Goal: Task Accomplishment & Management: Manage account settings

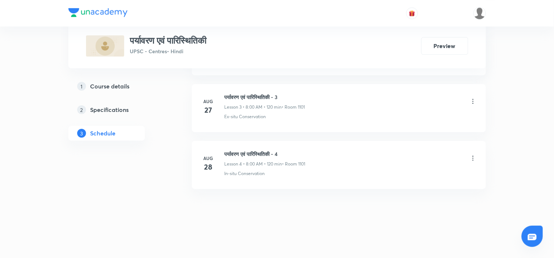
click at [251, 150] on li "Aug 28 पर्यावरण एवं पारिस्थितिकी - 4 Lesson 4 • 8:00 AM • 120 min • Room 1101 I…" at bounding box center [339, 165] width 294 height 48
copy h6 "पर्यावरण एवं पारिस्थितिकी - 4"
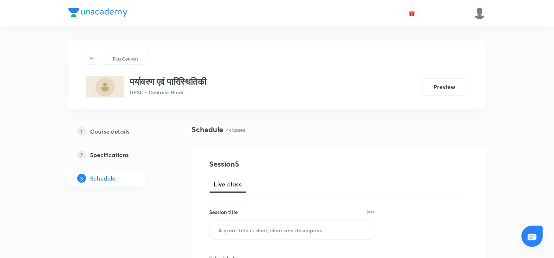
scroll to position [92, 0]
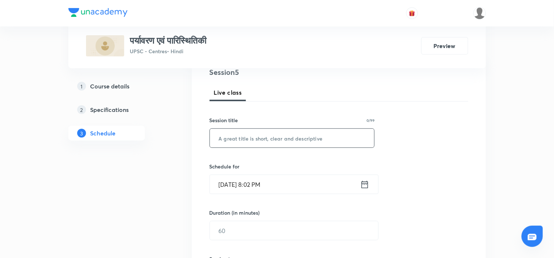
click at [247, 141] on input "text" at bounding box center [292, 138] width 165 height 19
paste input "पर्यावरण एवं पारिस्थितिकी - 4"
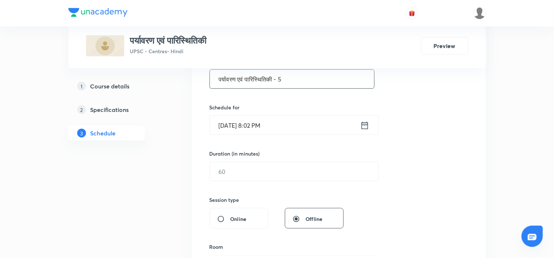
scroll to position [151, 0]
type input "पर्यावरण एवं पारिस्थितिकी - 5"
click at [365, 126] on icon at bounding box center [364, 125] width 9 height 10
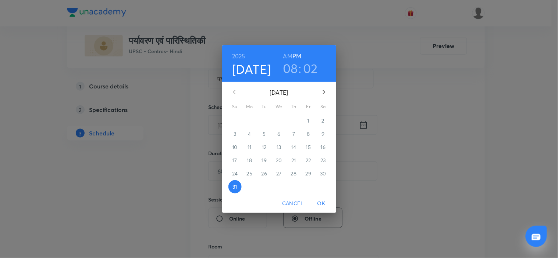
click at [321, 89] on icon "button" at bounding box center [323, 92] width 9 height 9
click at [263, 120] on p "2" at bounding box center [264, 120] width 3 height 7
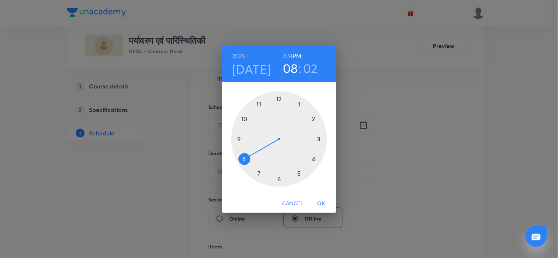
click at [285, 51] on h6 "AM" at bounding box center [287, 56] width 9 height 10
click at [235, 138] on div at bounding box center [279, 140] width 96 height 96
click at [277, 98] on div at bounding box center [279, 140] width 96 height 96
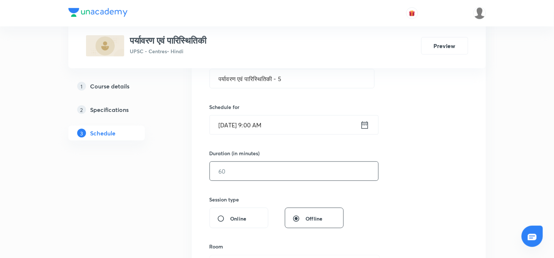
click at [267, 176] on input "text" at bounding box center [294, 171] width 168 height 19
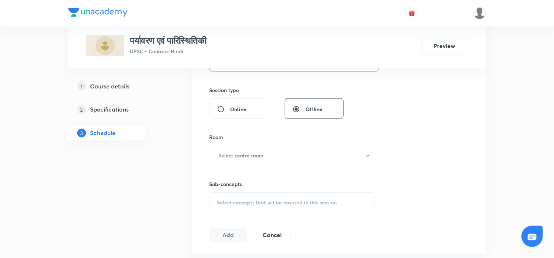
scroll to position [261, 0]
type input "120"
click at [285, 159] on button "Select centre room" at bounding box center [295, 156] width 171 height 20
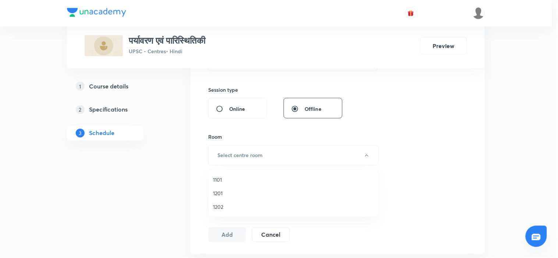
click at [224, 178] on span "1101" at bounding box center [293, 180] width 161 height 8
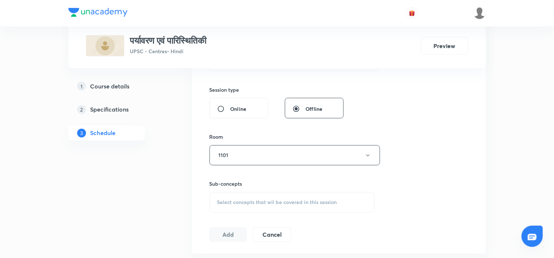
click at [404, 153] on div "Session 5 Live class Session title 29/99 पर्यावरण एवं पारिस्थितिकी - 5 ​ Schedu…" at bounding box center [339, 69] width 259 height 345
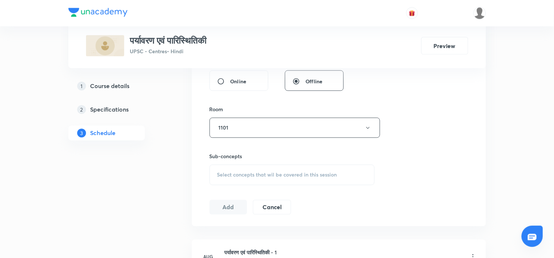
click at [291, 179] on div "Select concepts that wil be covered in this session" at bounding box center [292, 175] width 165 height 21
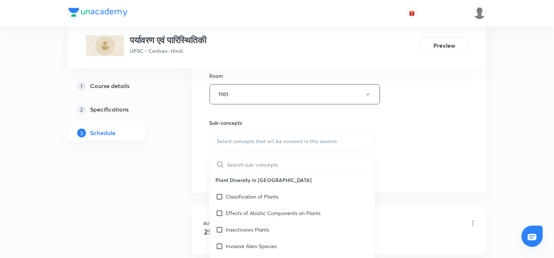
scroll to position [681, 0]
click at [285, 223] on div "Invasive Alien Species" at bounding box center [292, 230] width 165 height 17
checkbox input "true"
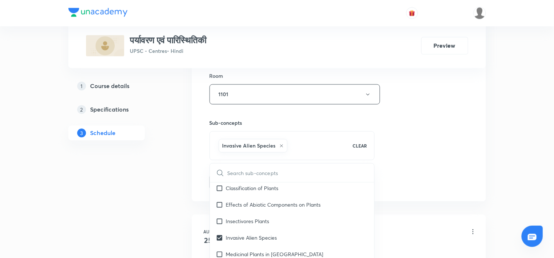
click at [402, 164] on div "Session 5 Live class Session title 29/99 पर्यावरण एवं पारिस्थितिकी - 5 ​ Schedu…" at bounding box center [339, 13] width 259 height 354
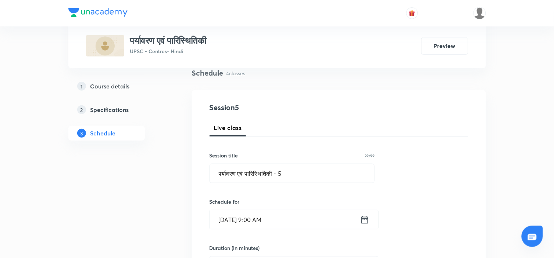
scroll to position [54, 0]
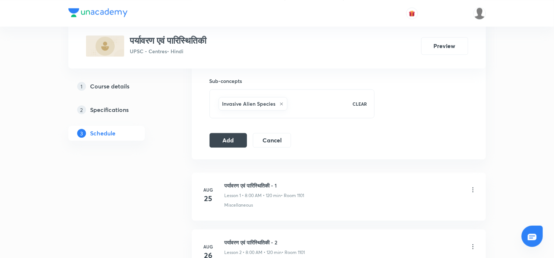
scroll to position [365, 0]
click at [226, 143] on button "Add" at bounding box center [229, 139] width 38 height 15
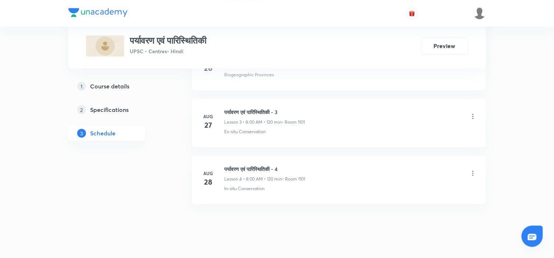
scroll to position [568, 0]
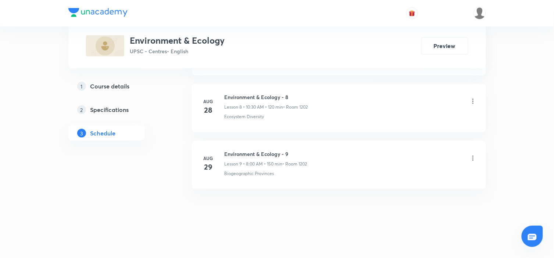
click at [260, 151] on h6 "Environment & Ecology - 9" at bounding box center [266, 154] width 83 height 8
copy h6 "Environment & Ecology - 9"
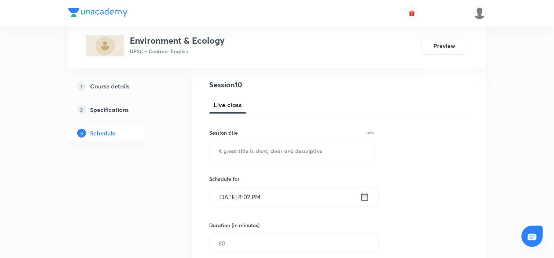
scroll to position [80, 0]
click at [258, 148] on input "text" at bounding box center [292, 150] width 165 height 19
paste input "Environment & Ecology - 9"
type input "Environment & Ecology - 10"
click at [400, 136] on div "Session 10 Live class Session title 26/99 Environment & Ecology - 10 ​ Schedule…" at bounding box center [339, 251] width 259 height 345
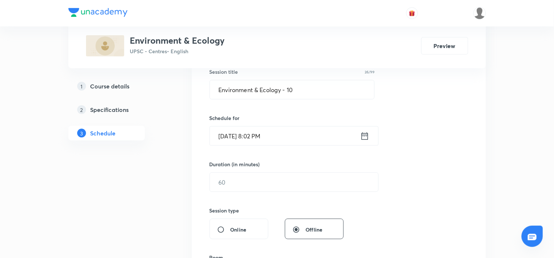
scroll to position [141, 0]
click at [365, 133] on icon at bounding box center [364, 136] width 9 height 10
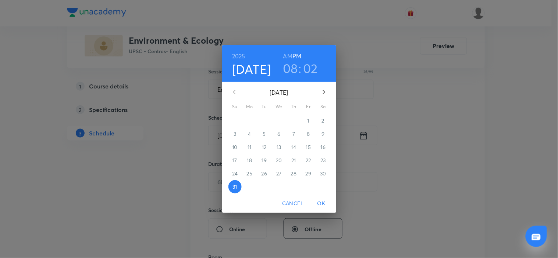
click at [288, 54] on h6 "AM" at bounding box center [287, 56] width 9 height 10
click at [323, 92] on icon "button" at bounding box center [323, 92] width 9 height 9
click at [263, 121] on p "2" at bounding box center [264, 120] width 3 height 7
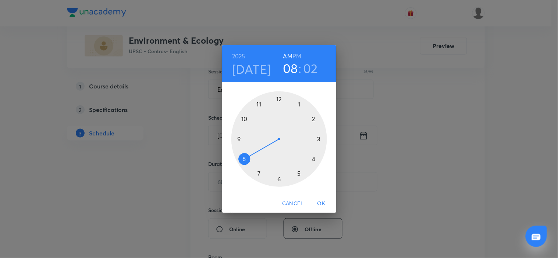
click at [258, 104] on div at bounding box center [279, 140] width 96 height 96
click at [278, 181] on div at bounding box center [279, 140] width 96 height 96
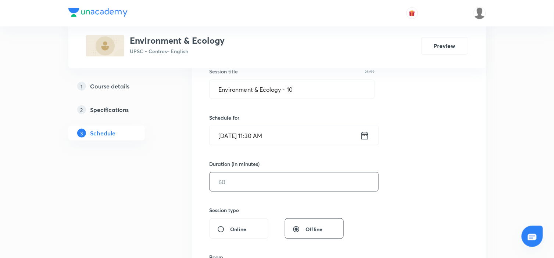
click at [316, 186] on input "text" at bounding box center [294, 182] width 168 height 19
type input "120"
click at [415, 162] on div "Session 10 Live class Session title 26/99 Environment & Ecology - 10 ​ Schedule…" at bounding box center [339, 190] width 259 height 345
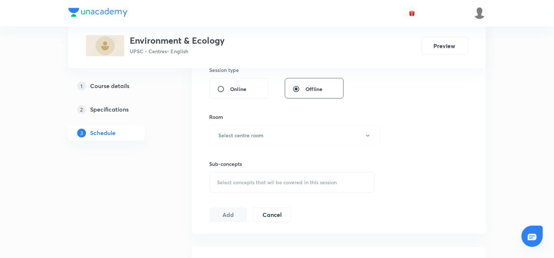
scroll to position [282, 0]
click at [329, 128] on button "Select centre room" at bounding box center [295, 135] width 171 height 20
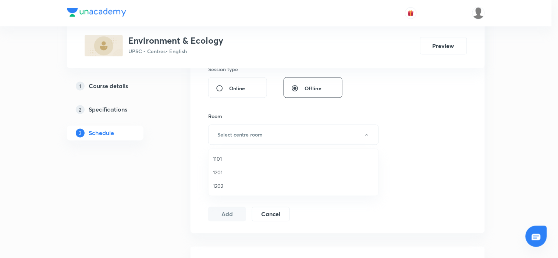
click at [230, 183] on span "1202" at bounding box center [293, 186] width 161 height 8
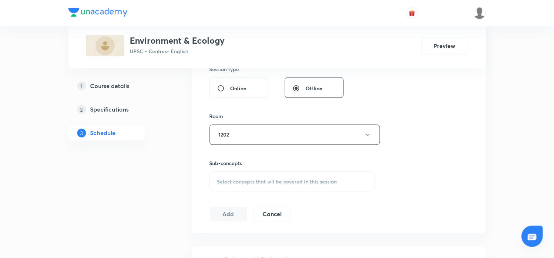
click at [407, 162] on div "Session 10 Live class Session title 26/99 Environment & Ecology - 10 ​ Schedule…" at bounding box center [339, 49] width 259 height 345
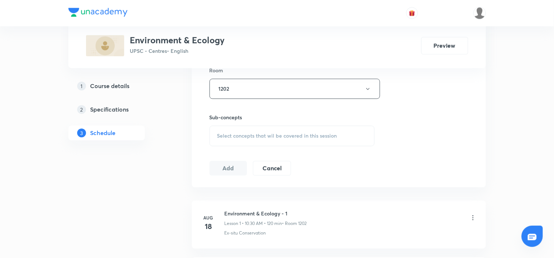
click at [290, 121] on h6 "Sub-concepts" at bounding box center [292, 118] width 165 height 8
click at [283, 136] on span "Select concepts that wil be covered in this session" at bounding box center [277, 136] width 120 height 6
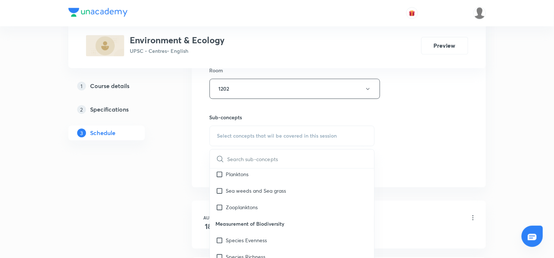
scroll to position [561, 0]
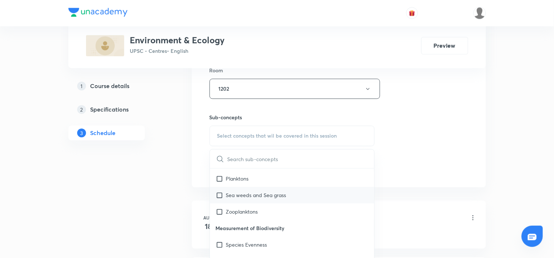
click at [298, 197] on div "Sea weeds and Sea grass" at bounding box center [292, 195] width 165 height 17
checkbox input "true"
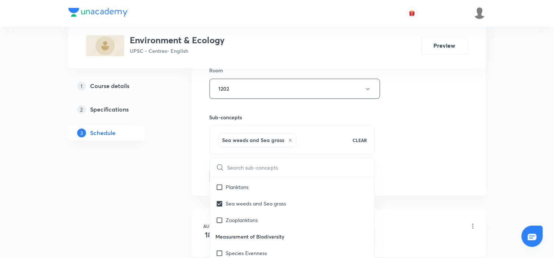
click at [441, 152] on div "Session 10 Live class Session title 26/99 Environment & Ecology - 10 ​ Schedule…" at bounding box center [339, 8] width 259 height 354
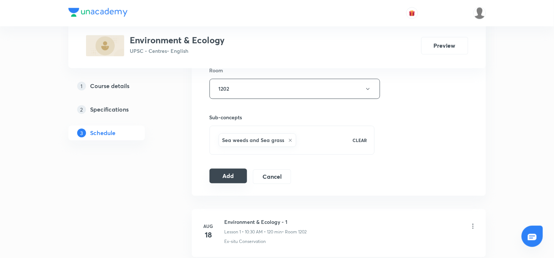
click at [233, 178] on button "Add" at bounding box center [229, 176] width 38 height 15
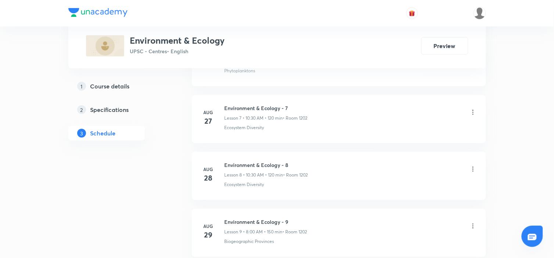
scroll to position [853, 0]
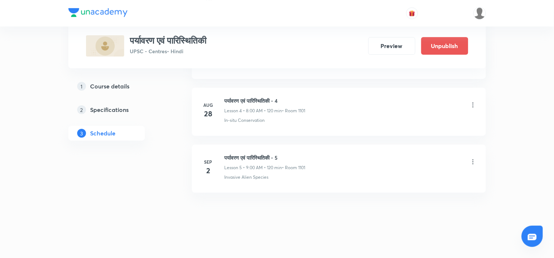
scroll to position [616, 0]
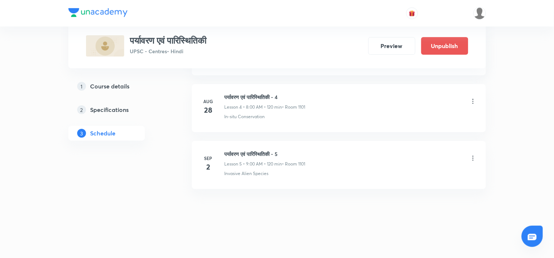
click at [74, 14] on img at bounding box center [97, 12] width 59 height 9
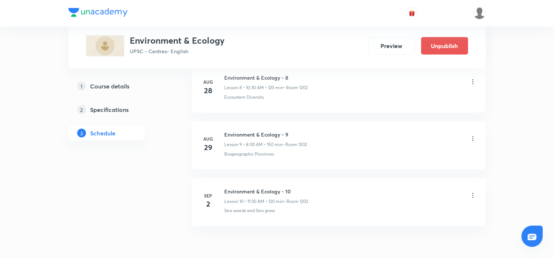
scroll to position [901, 0]
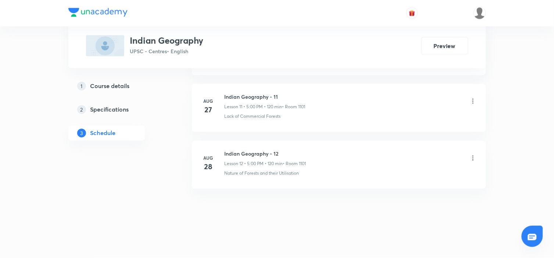
click at [259, 155] on h6 "Indian Geography - 12" at bounding box center [266, 154] width 82 height 8
copy h6 "Indian Geography - 12"
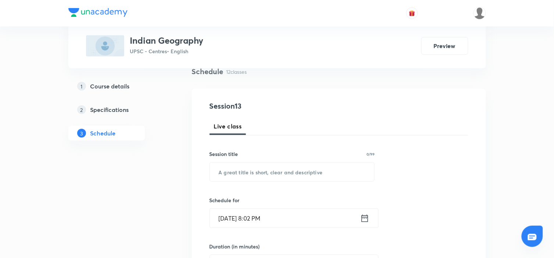
scroll to position [59, 0]
click at [251, 178] on input "text" at bounding box center [292, 171] width 165 height 19
paste input "Indian Geography - 12"
type input "Indian Geography - 13"
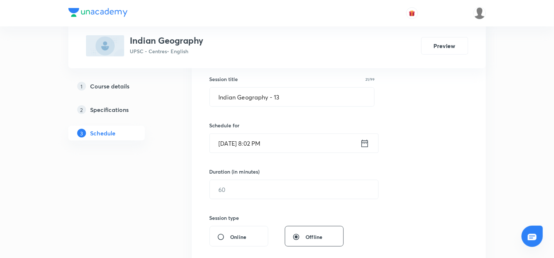
scroll to position [133, 0]
click at [365, 143] on icon at bounding box center [364, 143] width 9 height 10
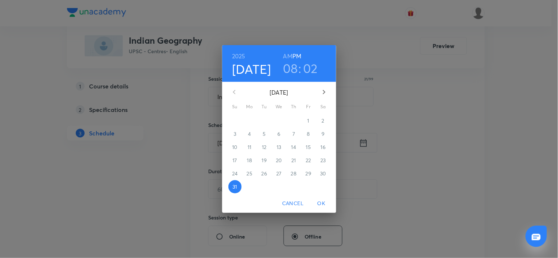
click at [322, 93] on icon "button" at bounding box center [323, 92] width 9 height 9
click at [264, 121] on p "2" at bounding box center [264, 120] width 3 height 7
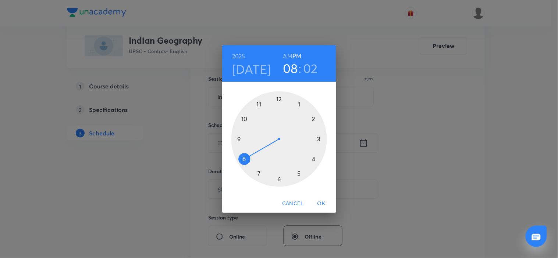
click at [299, 175] on div at bounding box center [279, 140] width 96 height 96
click at [278, 99] on div at bounding box center [279, 140] width 96 height 96
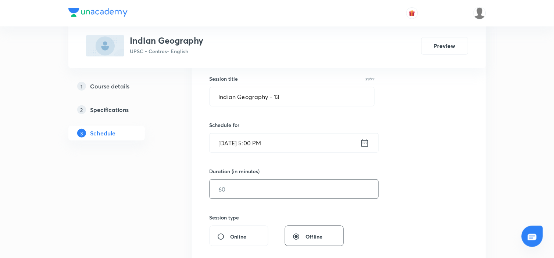
click at [278, 185] on input "text" at bounding box center [294, 189] width 168 height 19
type input "120"
click at [402, 167] on div "Session 13 Live class Session title 21/99 Indian Geography - 13 ​ Schedule for …" at bounding box center [339, 197] width 259 height 345
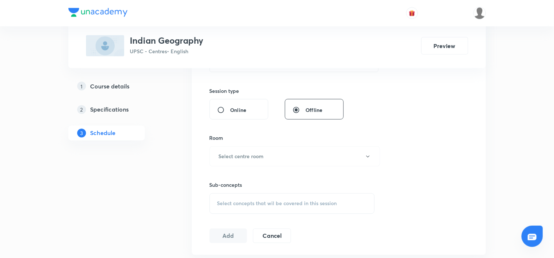
scroll to position [261, 0]
click at [325, 149] on button "Select centre room" at bounding box center [295, 156] width 171 height 20
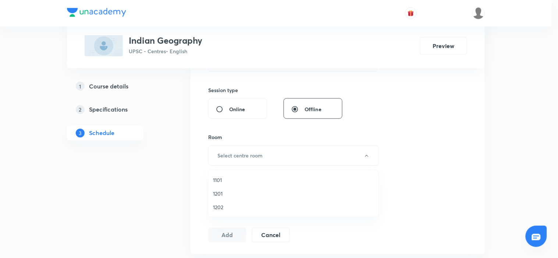
click at [223, 177] on span "1101" at bounding box center [293, 180] width 161 height 8
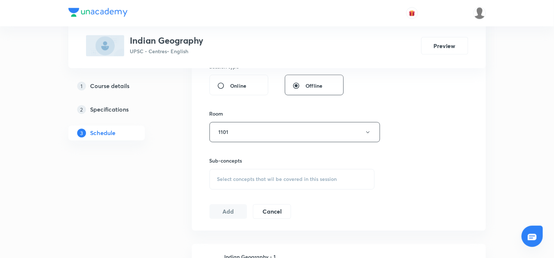
scroll to position [286, 0]
click at [322, 166] on div "Sub-concepts Select concepts that wil be covered in this session" at bounding box center [292, 172] width 165 height 33
click at [318, 169] on div "Select concepts that wil be covered in this session" at bounding box center [292, 178] width 165 height 21
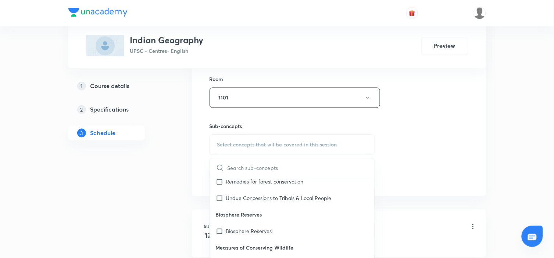
scroll to position [458, 0]
click at [300, 190] on div "Undue Concessions to Tribals & Local People" at bounding box center [292, 198] width 165 height 17
checkbox input "true"
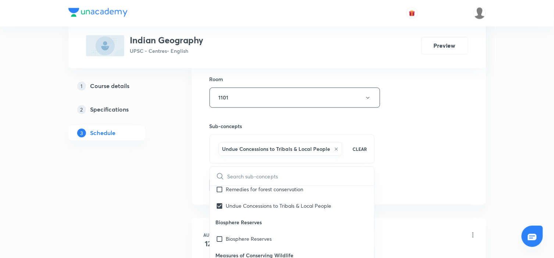
click at [408, 153] on div "Session 13 Live class Session title 21/99 Indian Geography - 13 ​ Schedule for …" at bounding box center [339, 17] width 259 height 354
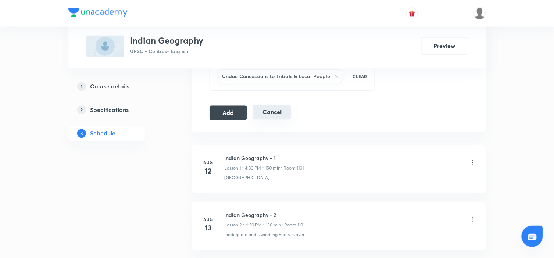
scroll to position [396, 0]
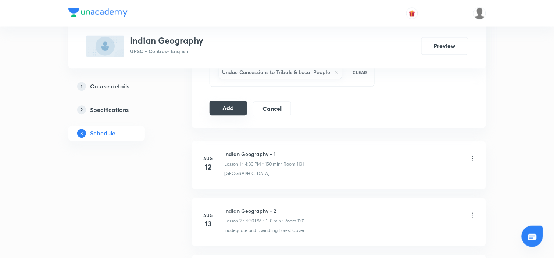
click at [218, 101] on button "Add" at bounding box center [229, 108] width 38 height 15
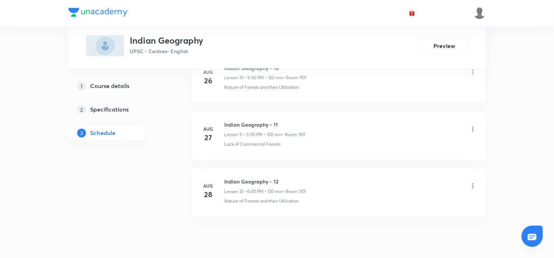
scroll to position [1024, 0]
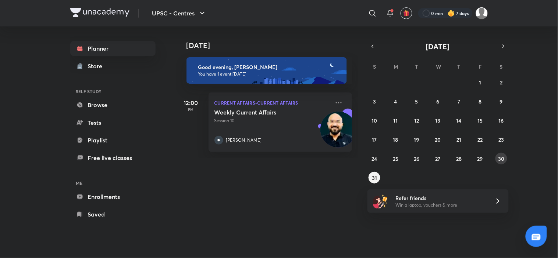
click at [501, 163] on button "30" at bounding box center [501, 159] width 12 height 12
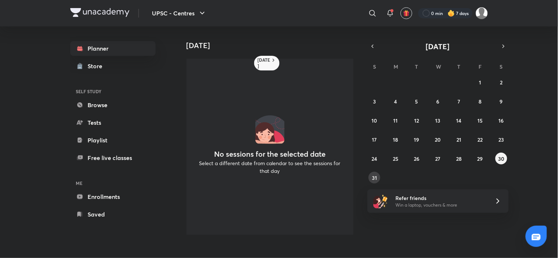
click at [373, 176] on abbr "31" at bounding box center [374, 178] width 5 height 7
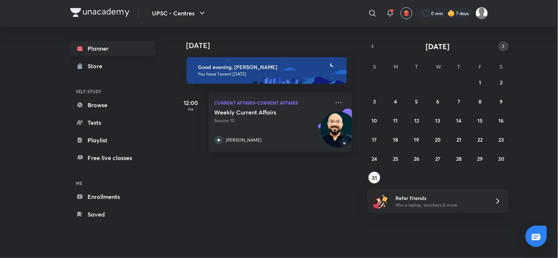
click at [507, 44] on button "button" at bounding box center [503, 46] width 10 height 10
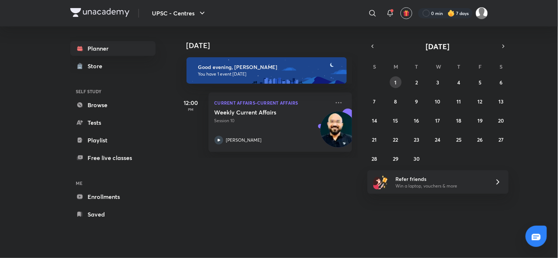
click at [394, 81] on abbr "1" at bounding box center [395, 82] width 2 height 7
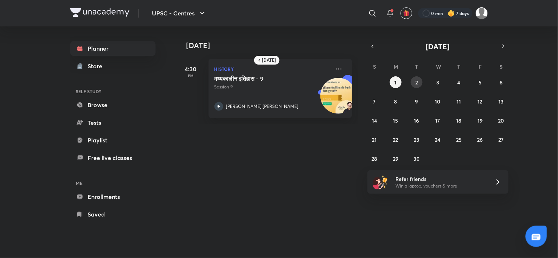
click at [415, 82] on abbr "2" at bounding box center [416, 82] width 3 height 7
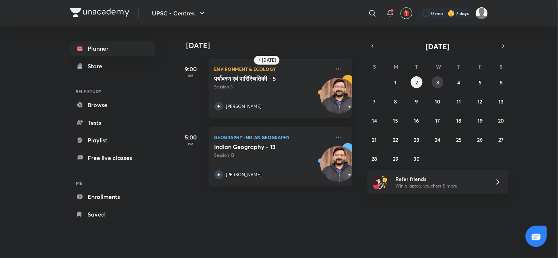
click at [441, 79] on button "3" at bounding box center [438, 82] width 12 height 12
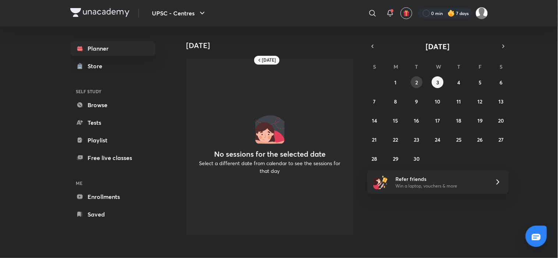
click at [418, 80] on abbr "2" at bounding box center [416, 82] width 3 height 7
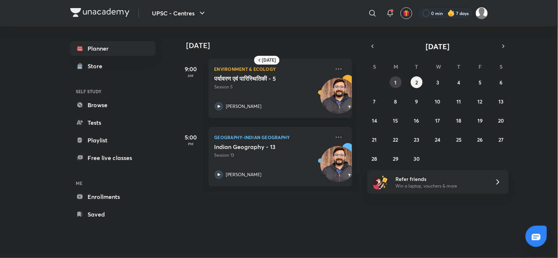
click at [399, 83] on button "1" at bounding box center [396, 82] width 12 height 12
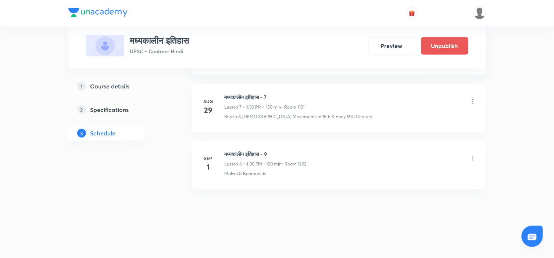
drag, startPoint x: 0, startPoint y: 0, endPoint x: 257, endPoint y: 153, distance: 298.7
click at [257, 153] on h6 "मध्यकालीन इतिहास - 9" at bounding box center [266, 154] width 82 height 8
copy h6 "मध्यकालीन इतिहास - 9"
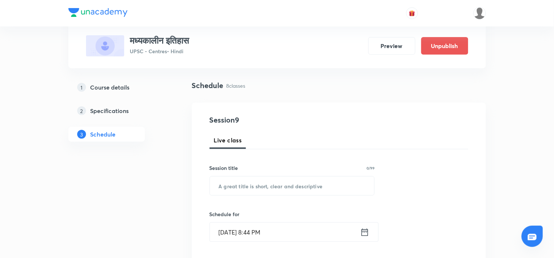
scroll to position [46, 0]
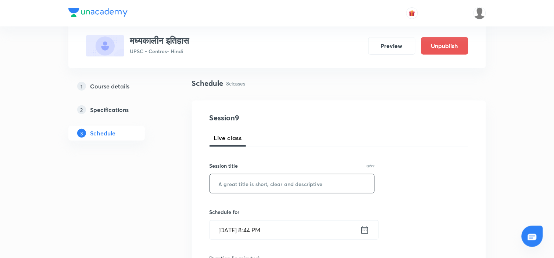
click at [253, 185] on input "text" at bounding box center [292, 184] width 165 height 19
paste input "मध्यकालीन इतिहास - 9"
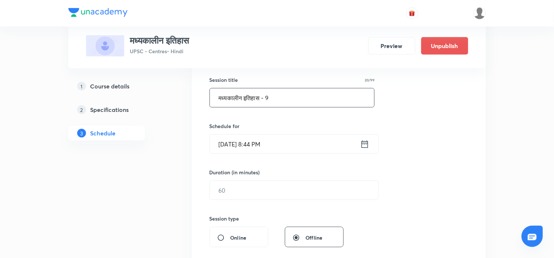
scroll to position [141, 0]
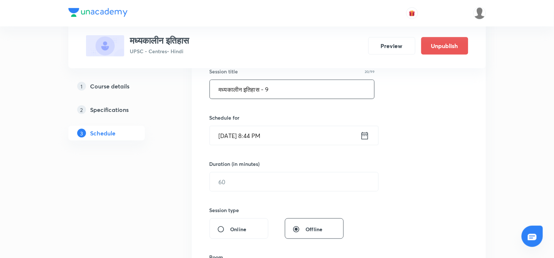
type input "मध्यकालीन इतिहास - 9"
click at [365, 139] on icon at bounding box center [364, 136] width 9 height 10
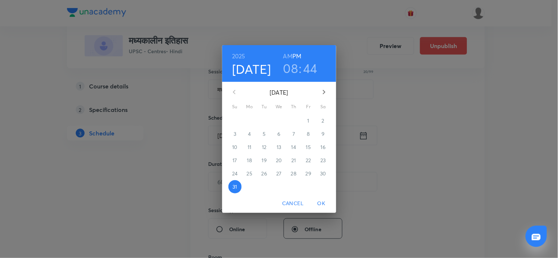
click at [323, 92] on icon "button" at bounding box center [323, 92] width 9 height 9
click at [265, 119] on p "2" at bounding box center [264, 120] width 3 height 7
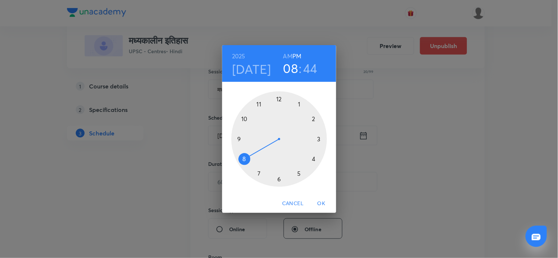
click at [314, 161] on div at bounding box center [279, 140] width 96 height 96
click at [278, 180] on div at bounding box center [279, 140] width 96 height 96
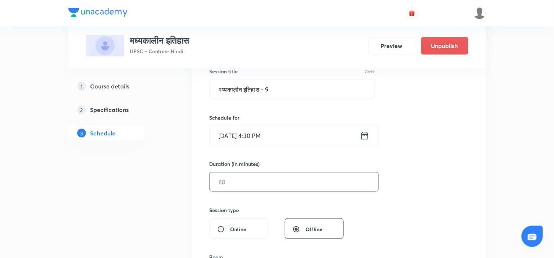
click at [291, 190] on input "text" at bounding box center [294, 182] width 168 height 19
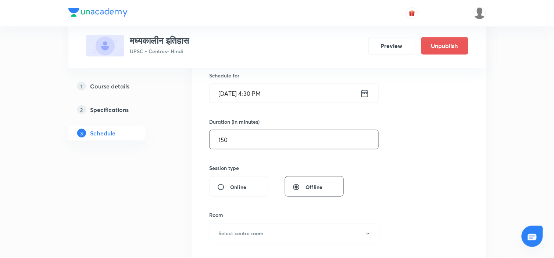
scroll to position [184, 0]
type input "150"
click at [407, 172] on div "Session 9 Live class Session title 20/99 मध्यकालीन इतिहास - 9 ​ Schedule for Se…" at bounding box center [339, 147] width 259 height 345
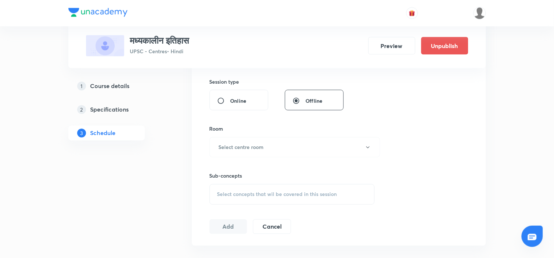
scroll to position [270, 0]
click at [357, 152] on button "Select centre room" at bounding box center [295, 147] width 171 height 20
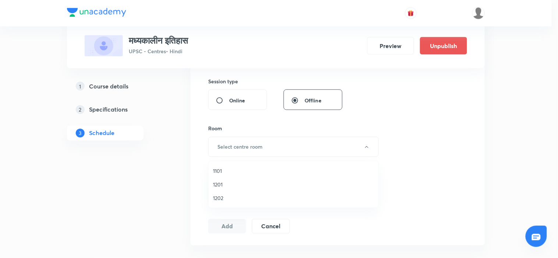
click at [222, 198] on span "1202" at bounding box center [293, 198] width 161 height 8
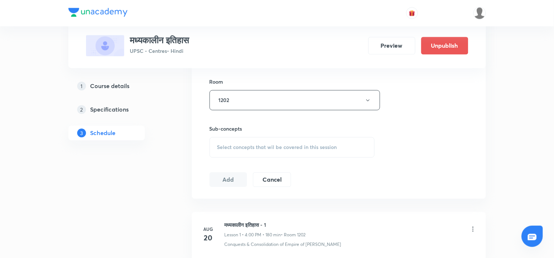
scroll to position [318, 0]
click at [347, 137] on div "Select concepts that wil be covered in this session" at bounding box center [292, 146] width 165 height 21
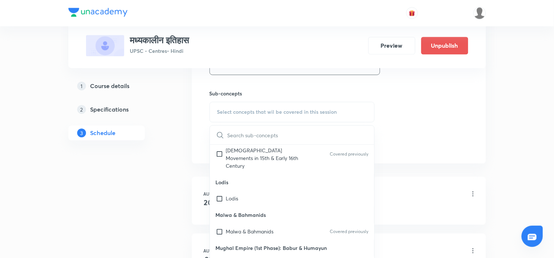
scroll to position [306, 0]
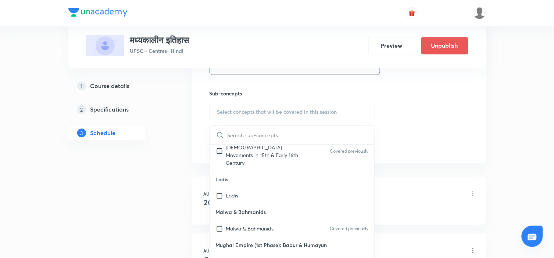
click at [247, 258] on p "Mughal Empire (1st Phase): Babur & Humayun" at bounding box center [279, 262] width 107 height 8
checkbox input "true"
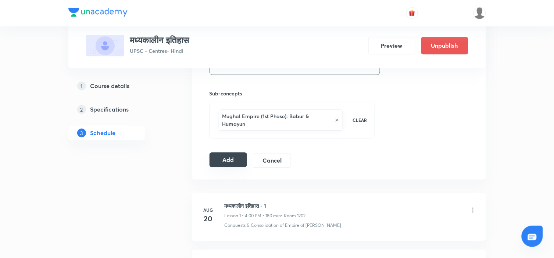
click at [220, 157] on button "Add" at bounding box center [229, 160] width 38 height 15
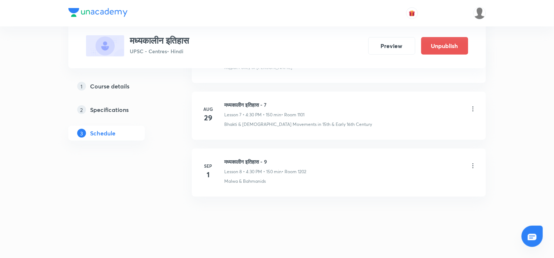
scroll to position [803, 0]
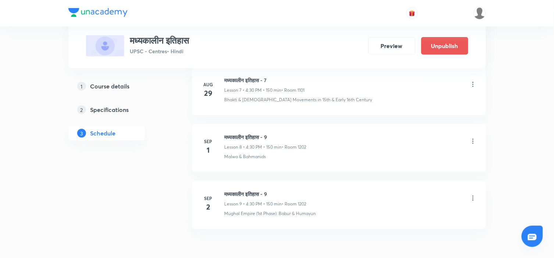
click at [475, 142] on icon at bounding box center [472, 141] width 7 height 7
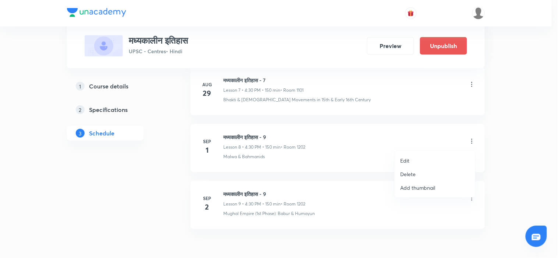
click at [419, 159] on li "Edit" at bounding box center [434, 161] width 80 height 14
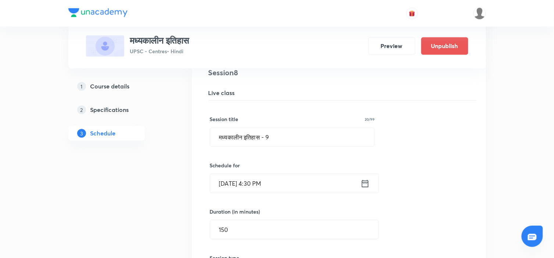
scroll to position [490, 0]
click at [308, 132] on input "मध्यकालीन इतिहास - 9" at bounding box center [292, 137] width 164 height 19
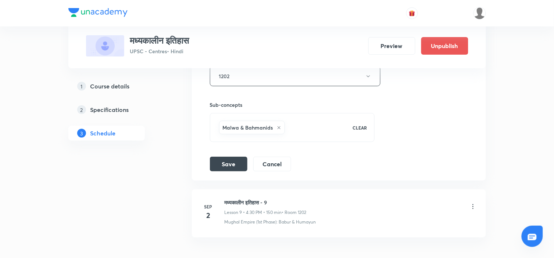
scroll to position [732, 0]
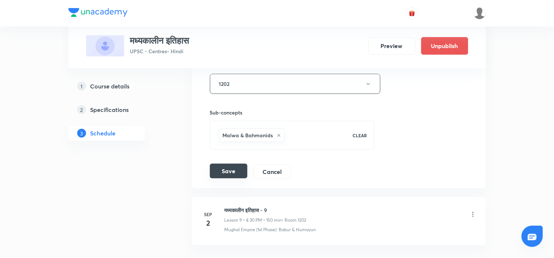
type input "मध्यकालीन इतिहास - 8"
click at [231, 170] on button "Save" at bounding box center [228, 171] width 37 height 15
